Goal: Obtain resource: Obtain resource

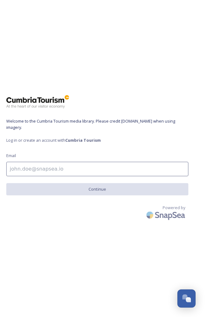
click at [34, 168] on input at bounding box center [97, 169] width 182 height 14
paste input "mailto:[EMAIL_ADDRESS][DOMAIN_NAME]"
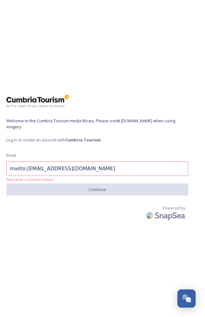
drag, startPoint x: 26, startPoint y: 169, endPoint x: -54, endPoint y: 144, distance: 83.4
click at [0, 144] on html "Welcome to the Cumbria Tourism media library. Please credit [DOMAIN_NAME] when …" at bounding box center [102, 158] width 205 height 317
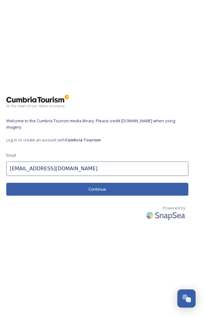
type input "[EMAIL_ADDRESS][DOMAIN_NAME]"
click at [63, 187] on button "Continue" at bounding box center [97, 189] width 182 height 13
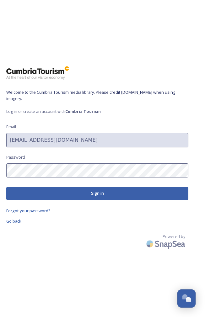
click at [69, 190] on button "Sign in" at bounding box center [97, 193] width 182 height 13
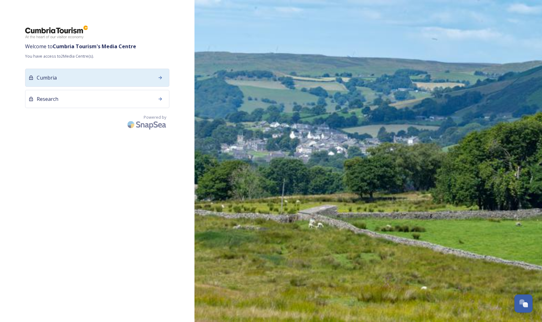
click at [146, 75] on div "Cumbria" at bounding box center [97, 78] width 144 height 18
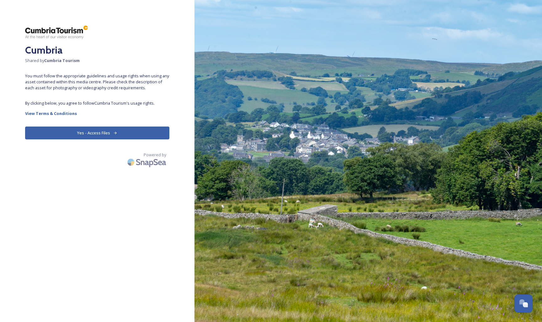
click at [101, 132] on button "Yes - Access Files" at bounding box center [97, 133] width 144 height 13
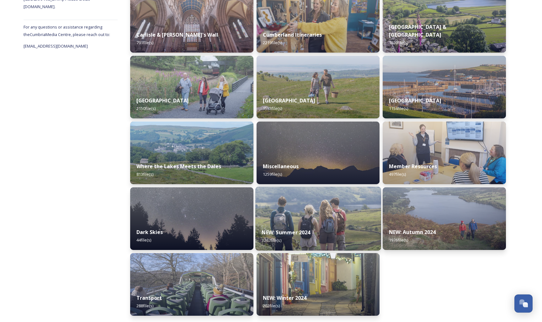
scroll to position [110, 0]
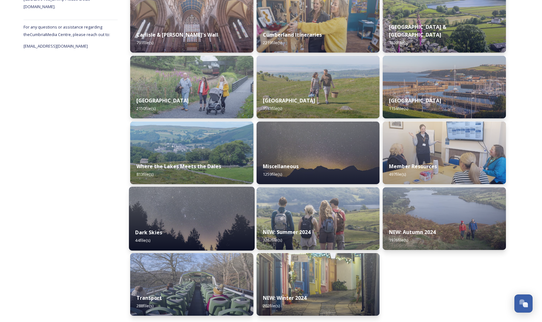
click at [138, 208] on img at bounding box center [192, 219] width 126 height 64
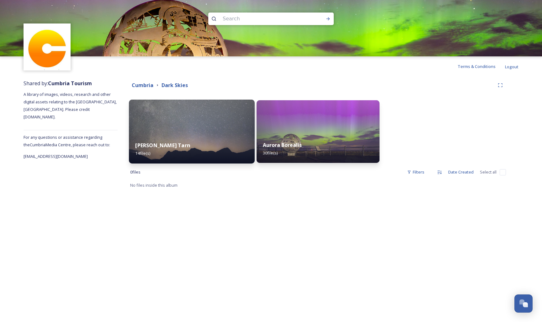
click at [206, 146] on div "[PERSON_NAME] Tarn 14 file(s)" at bounding box center [192, 149] width 126 height 29
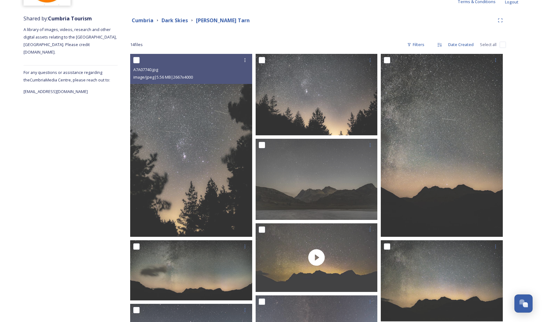
scroll to position [71, 0]
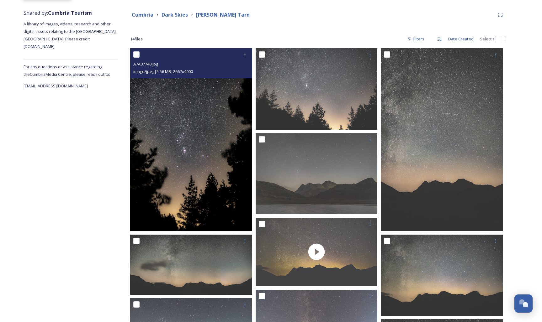
click at [220, 160] on img at bounding box center [191, 139] width 122 height 183
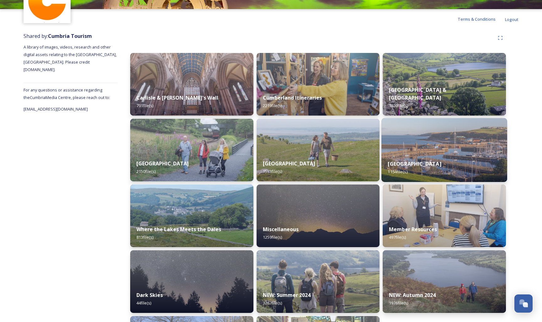
scroll to position [48, 0]
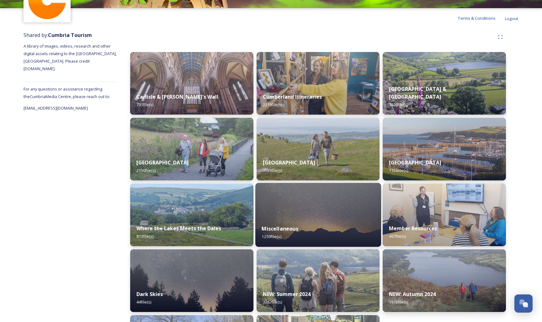
click at [267, 225] on div "Miscellaneous 1259 file(s)" at bounding box center [318, 232] width 126 height 29
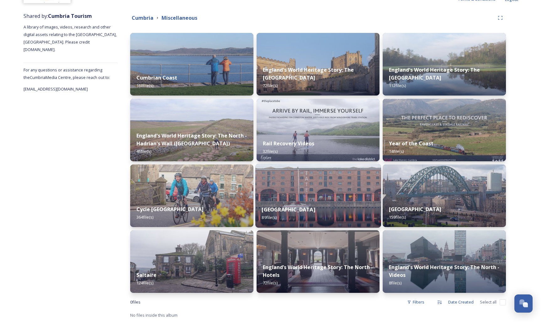
scroll to position [67, 0]
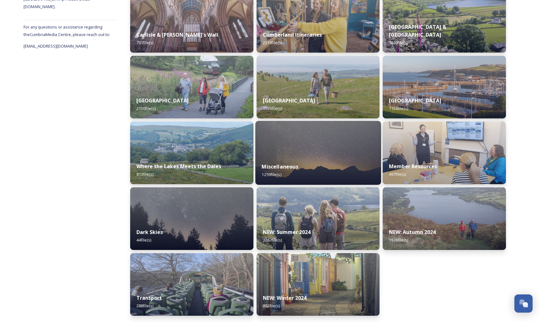
scroll to position [110, 0]
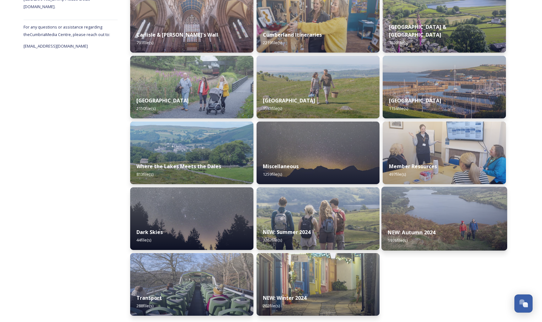
click at [267, 217] on img at bounding box center [444, 219] width 126 height 64
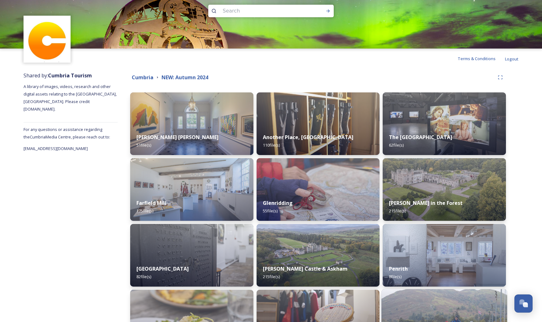
scroll to position [2, 0]
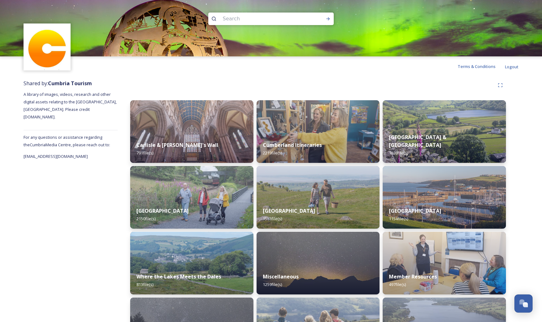
click at [231, 17] on input at bounding box center [262, 19] width 86 height 14
type input "penrith"
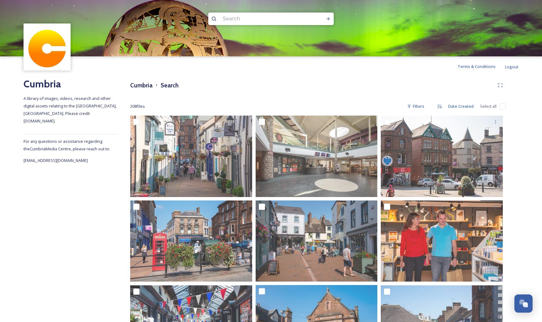
click at [246, 14] on input at bounding box center [262, 19] width 86 height 14
type input "the toffee shop"
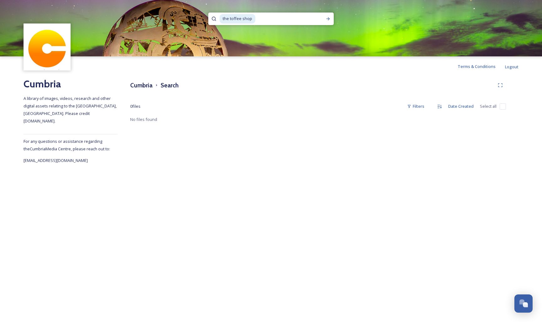
drag, startPoint x: 261, startPoint y: 19, endPoint x: 182, endPoint y: 11, distance: 79.7
click at [182, 12] on div "the toffee shop" at bounding box center [271, 28] width 542 height 56
type input "t"
type input "penrith"
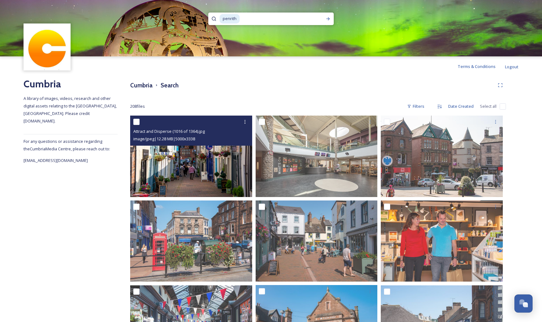
click at [202, 163] on img at bounding box center [191, 156] width 122 height 81
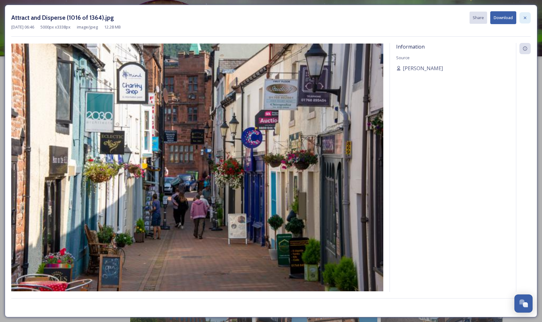
click at [267, 15] on div at bounding box center [524, 17] width 11 height 11
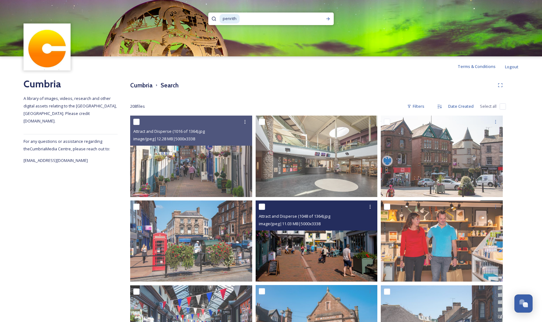
click at [267, 216] on span "Attract and Disperse (1048 of 1364).jpg" at bounding box center [294, 216] width 71 height 6
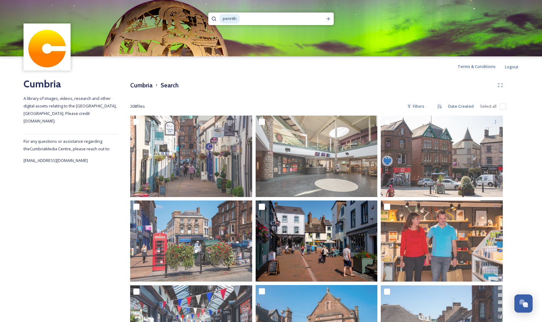
click at [267, 25] on img at bounding box center [271, 28] width 542 height 56
click at [258, 19] on input at bounding box center [278, 19] width 76 height 14
type input "p"
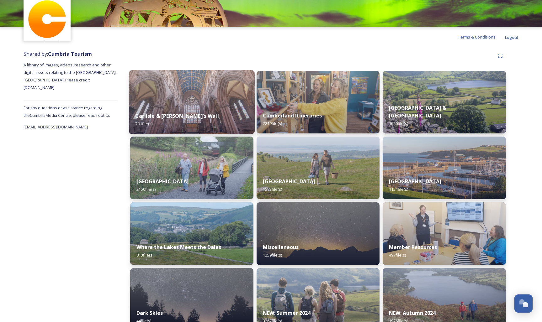
scroll to position [45, 0]
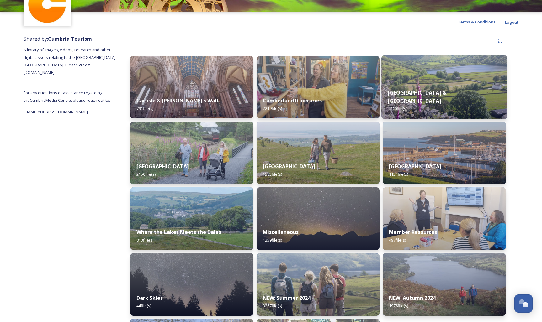
click at [267, 63] on img at bounding box center [444, 87] width 126 height 64
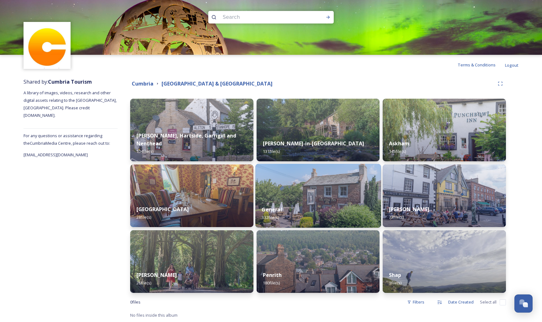
scroll to position [2, 0]
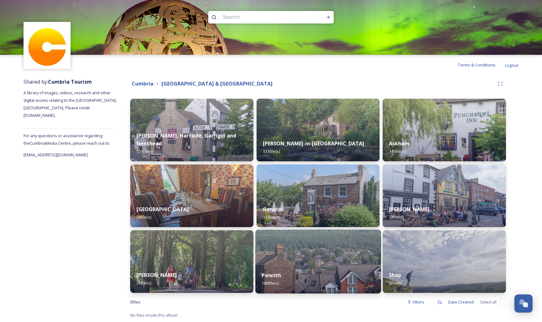
click at [267, 267] on div "Penrith 180 file(s)" at bounding box center [318, 279] width 126 height 29
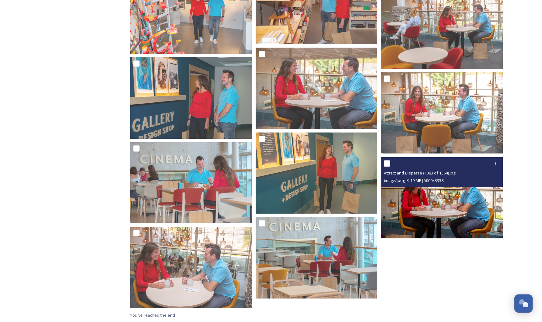
scroll to position [5209, 0]
